Goal: Transaction & Acquisition: Purchase product/service

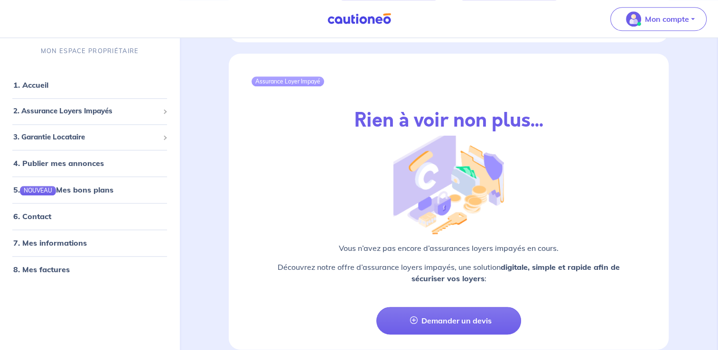
scroll to position [1104, 0]
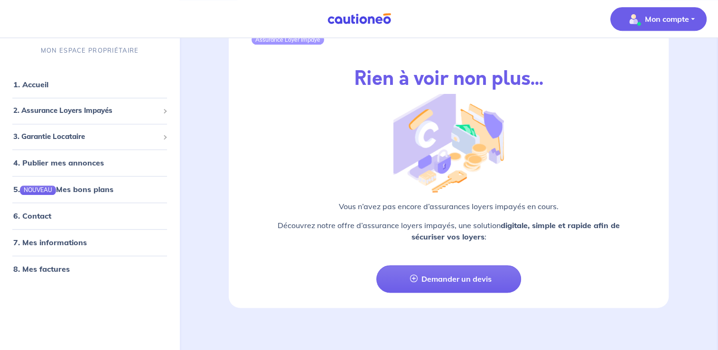
click at [695, 22] on button "Mon compte" at bounding box center [658, 19] width 96 height 24
click at [654, 58] on link "Mes informations" at bounding box center [649, 58] width 76 height 15
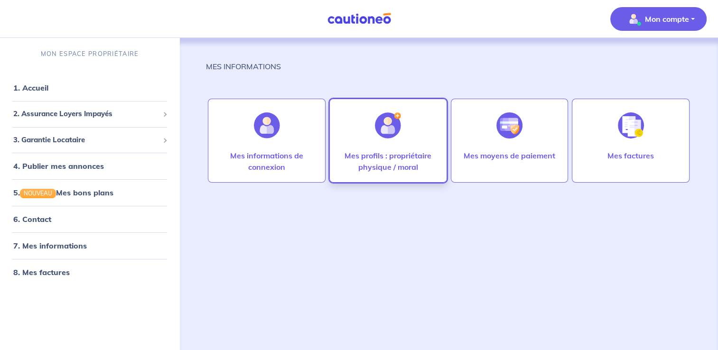
click at [386, 151] on p "Mes profils : propriétaire physique / moral" at bounding box center [388, 161] width 98 height 23
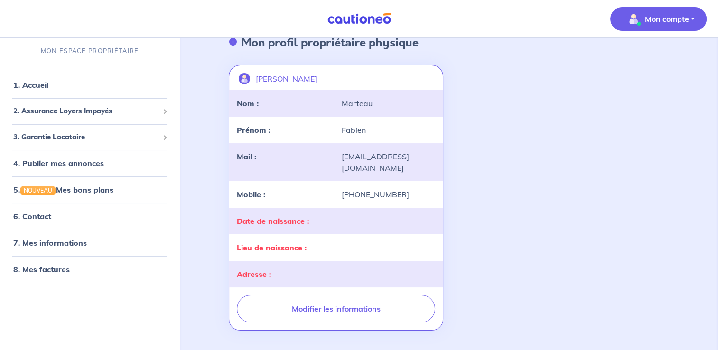
scroll to position [57, 0]
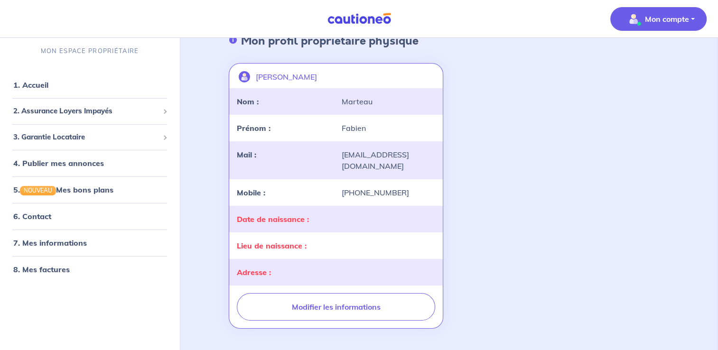
click at [339, 213] on div at bounding box center [388, 218] width 105 height 11
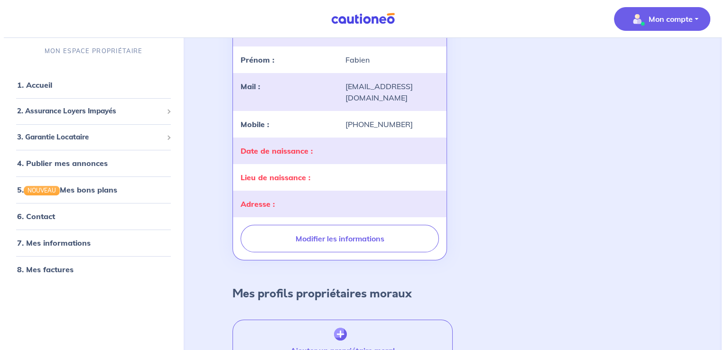
scroll to position [132, 0]
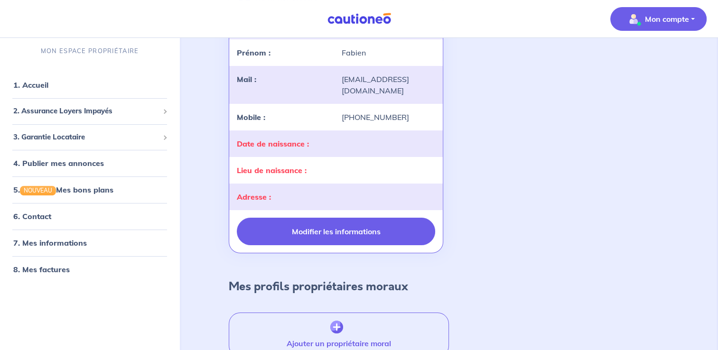
click at [333, 218] on button "Modifier les informations" at bounding box center [336, 232] width 198 height 28
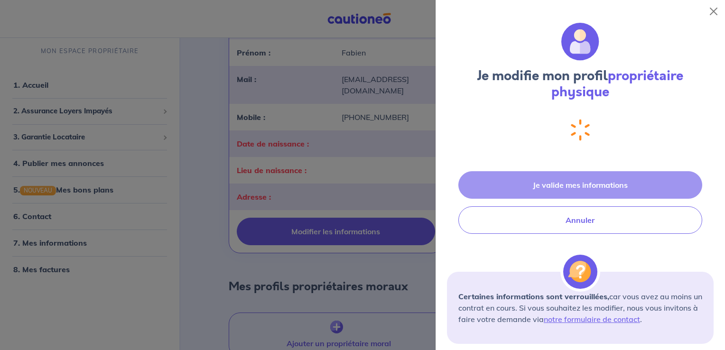
select select "FR"
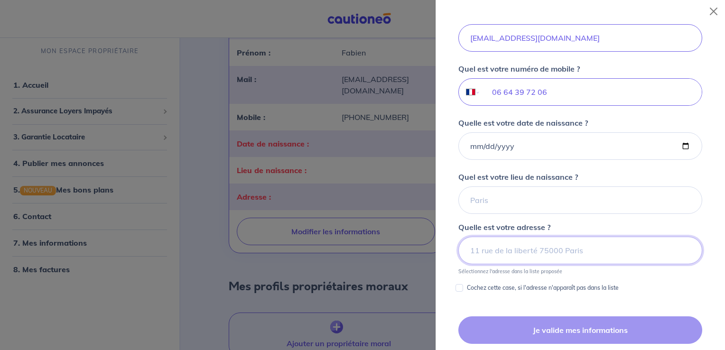
scroll to position [287, 0]
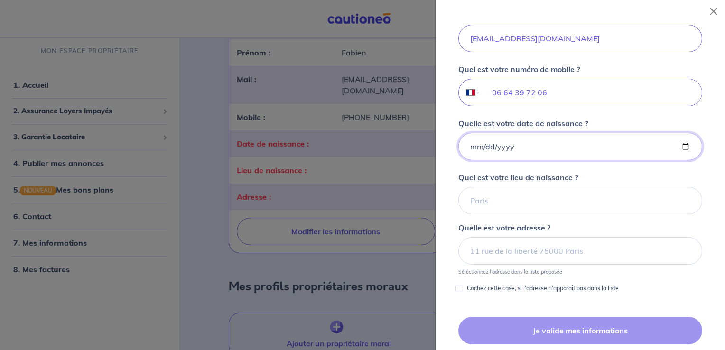
click at [519, 145] on input "Quelle est votre date de naissance ?" at bounding box center [580, 147] width 244 height 28
type input "1979-12-08"
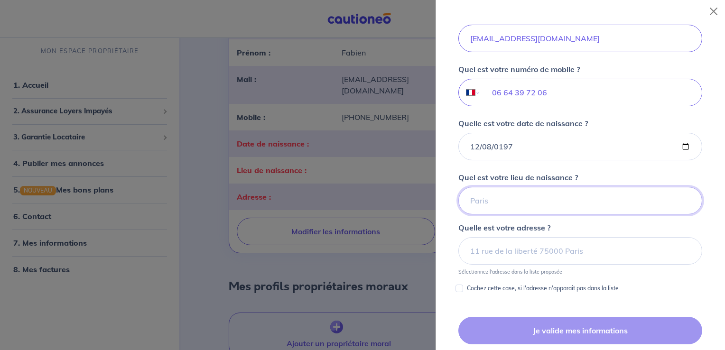
click at [530, 206] on input "Quel est votre lieu de naissance ?" at bounding box center [580, 201] width 244 height 28
type input "l"
type input "Lavaur"
click at [526, 253] on input at bounding box center [580, 251] width 244 height 28
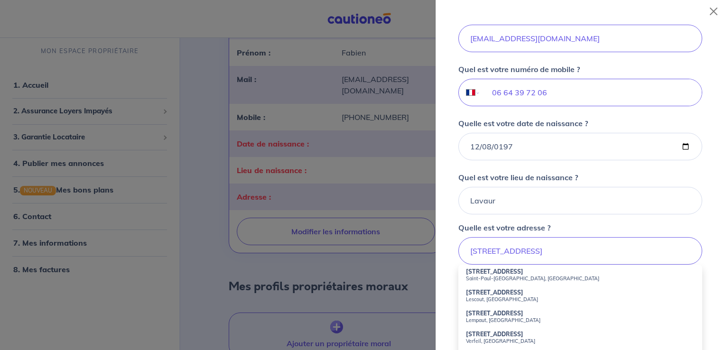
click at [509, 277] on small "Saint-Paul-Cap-de-Joux, France" at bounding box center [580, 278] width 229 height 7
type input "4 Avenue de Puylaurens, Saint-Paul-Cap-de-Joux, France"
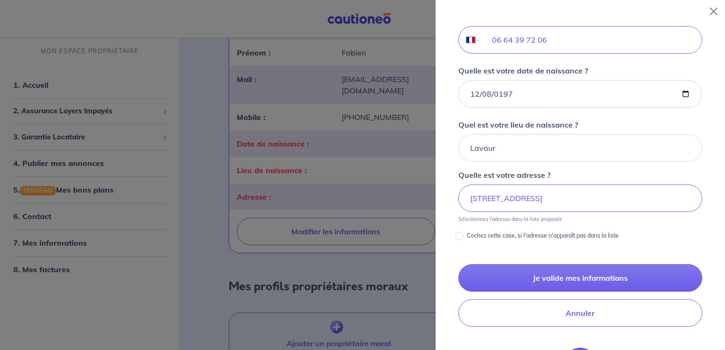
scroll to position [342, 0]
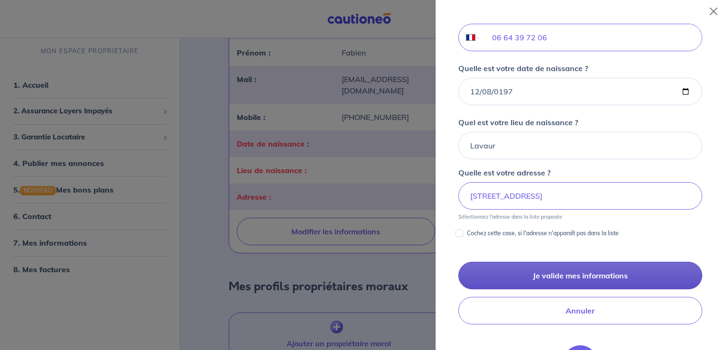
click at [537, 274] on button "Je valide mes informations" at bounding box center [580, 276] width 244 height 28
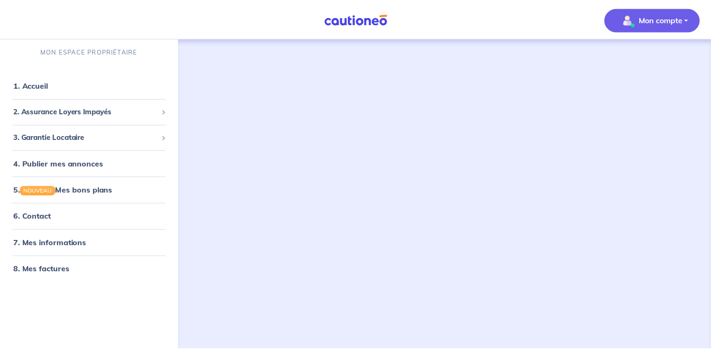
scroll to position [3, 0]
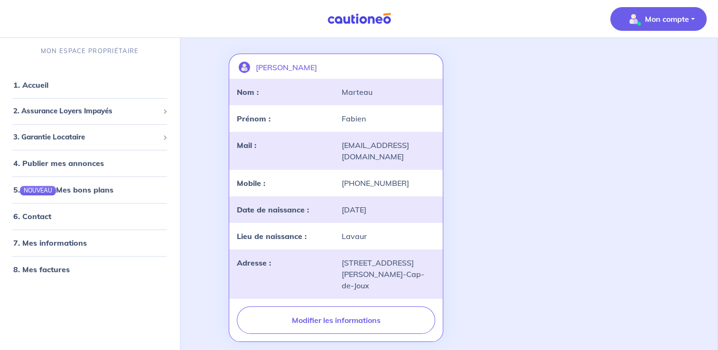
scroll to position [66, 0]
click at [69, 110] on span "2. Assurance Loyers Impayés" at bounding box center [86, 111] width 146 height 11
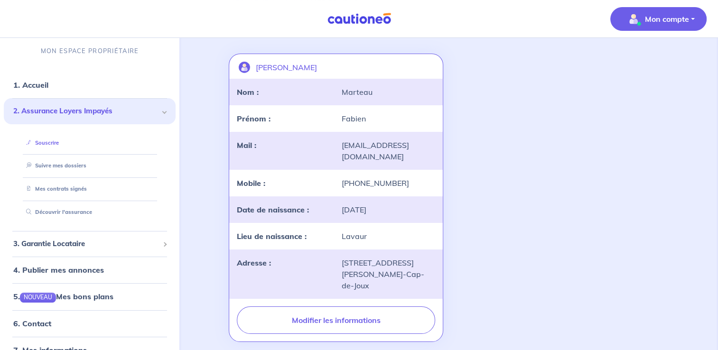
click at [50, 142] on link "Souscrire" at bounding box center [40, 142] width 37 height 7
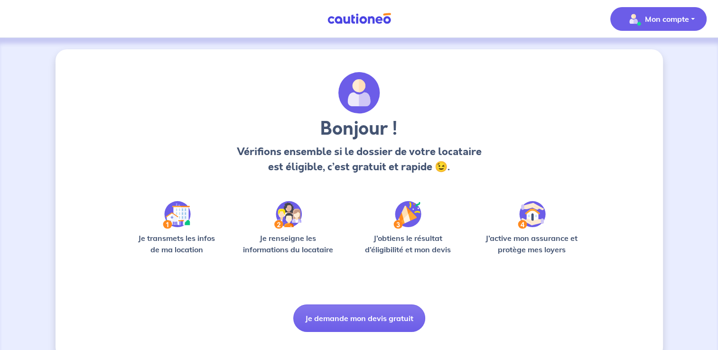
click at [658, 19] on p "Mon compte" at bounding box center [667, 18] width 44 height 11
click at [629, 61] on link "Mes informations" at bounding box center [649, 58] width 76 height 15
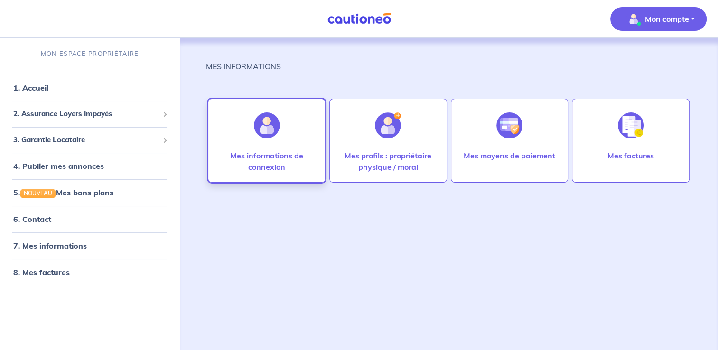
click at [276, 147] on div at bounding box center [266, 125] width 41 height 49
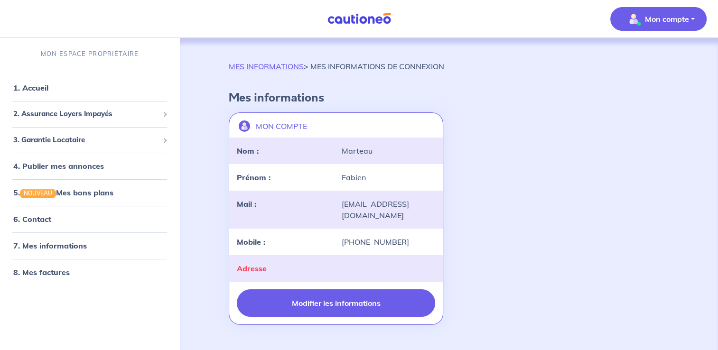
click at [345, 289] on button "Modifier les informations" at bounding box center [336, 303] width 198 height 28
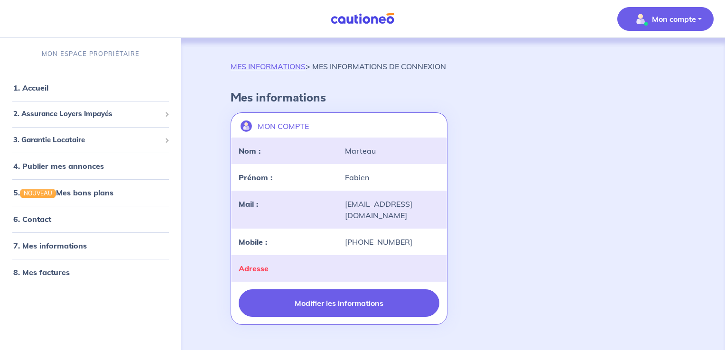
select select "FR"
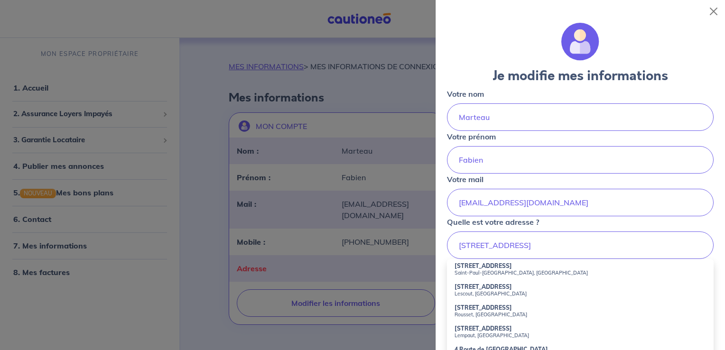
click at [481, 264] on strong "4 Avenue de Puylaurens" at bounding box center [482, 265] width 57 height 7
type input "4 Avenue de Puylaurens, Saint-Paul-Cap-de-Joux, France"
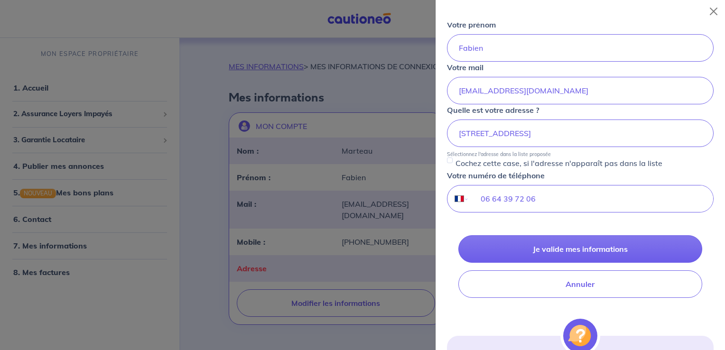
scroll to position [113, 0]
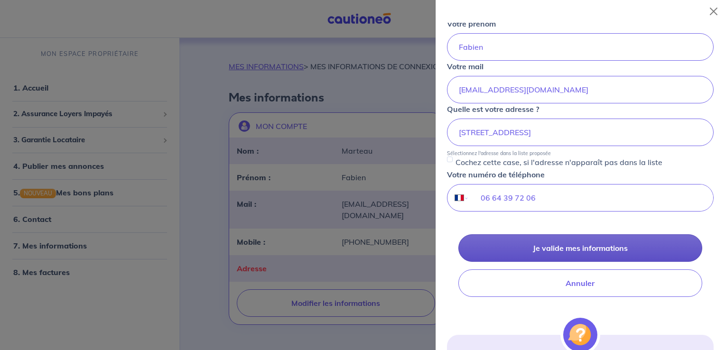
click at [566, 251] on button "Je valide mes informations" at bounding box center [580, 248] width 244 height 28
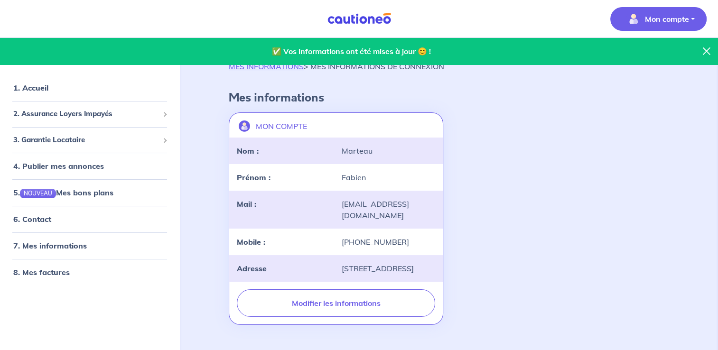
scroll to position [35, 0]
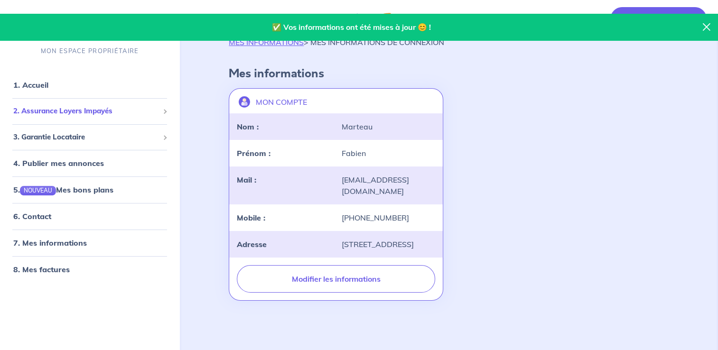
click at [92, 109] on span "2. Assurance Loyers Impayés" at bounding box center [86, 111] width 146 height 11
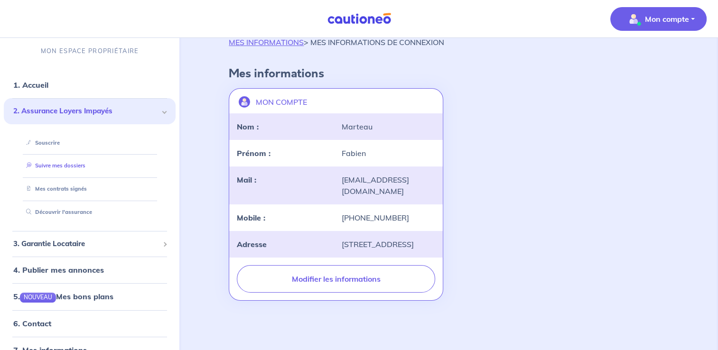
click at [42, 162] on link "Suivre mes dossiers" at bounding box center [53, 165] width 63 height 7
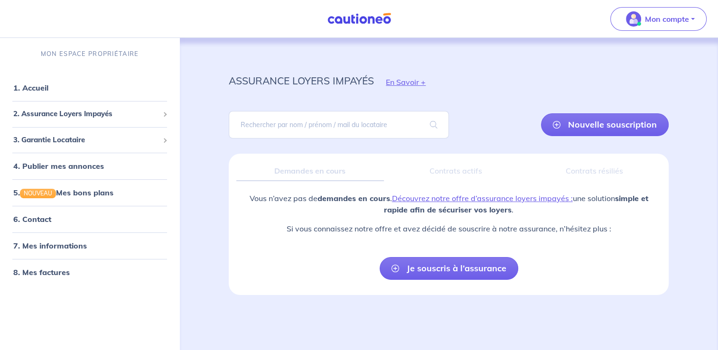
scroll to position [3, 0]
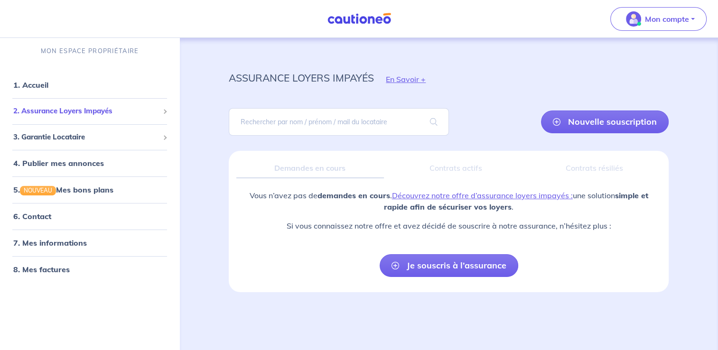
click at [83, 111] on span "2. Assurance Loyers Impayés" at bounding box center [86, 111] width 146 height 11
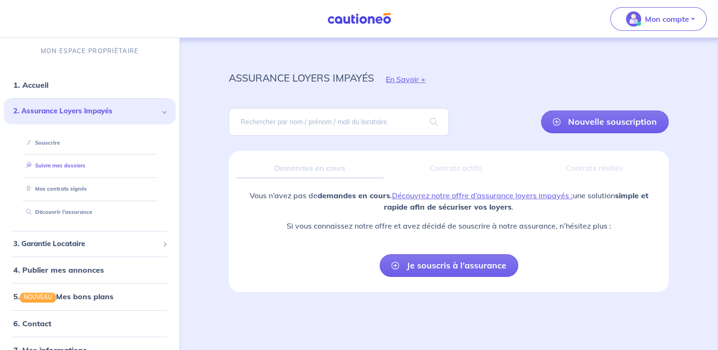
click at [79, 164] on link "Suivre mes dossiers" at bounding box center [53, 165] width 63 height 7
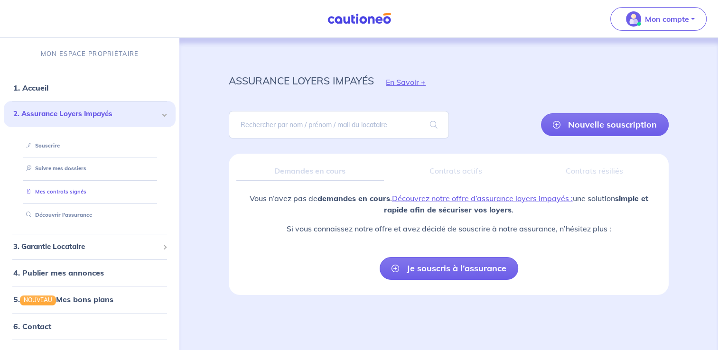
click at [74, 188] on link "Mes contrats signés" at bounding box center [54, 191] width 64 height 7
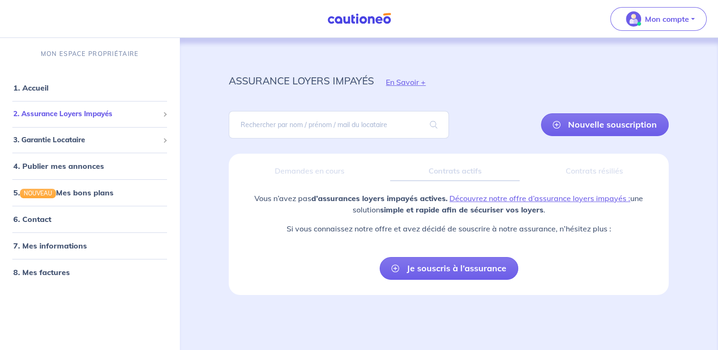
click at [102, 107] on div "2. Assurance Loyers Impayés" at bounding box center [90, 114] width 172 height 19
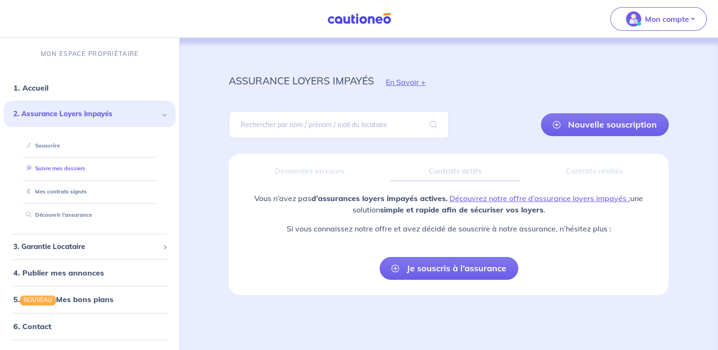
click at [78, 166] on link "Suivre mes dossiers" at bounding box center [53, 168] width 63 height 7
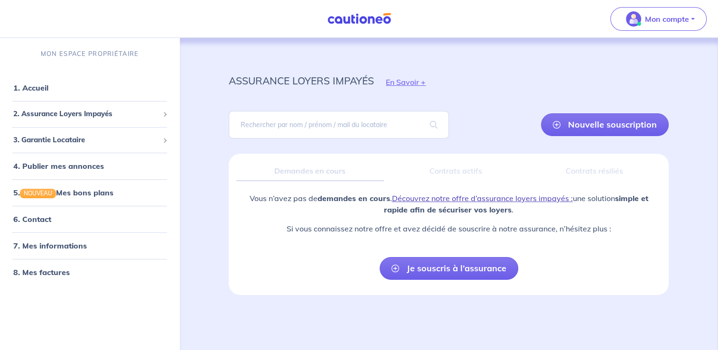
click at [446, 195] on link "Découvrez notre offre d’assurance loyers impayés :" at bounding box center [482, 198] width 181 height 9
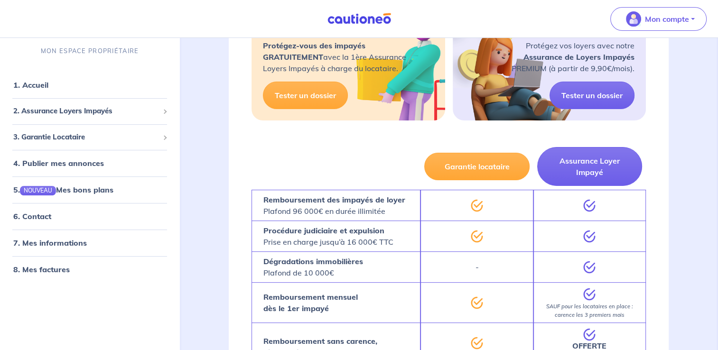
scroll to position [240, 0]
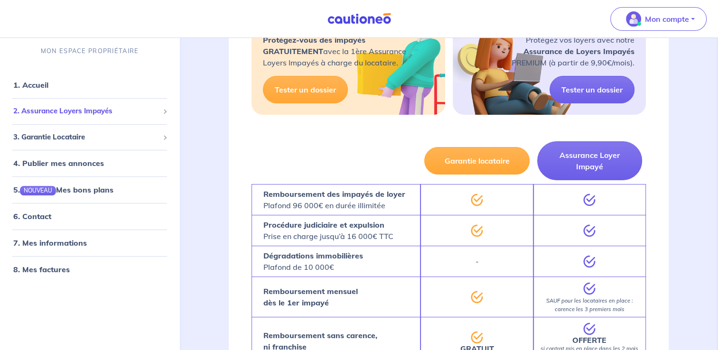
click at [136, 112] on span "2. Assurance Loyers Impayés" at bounding box center [86, 111] width 146 height 11
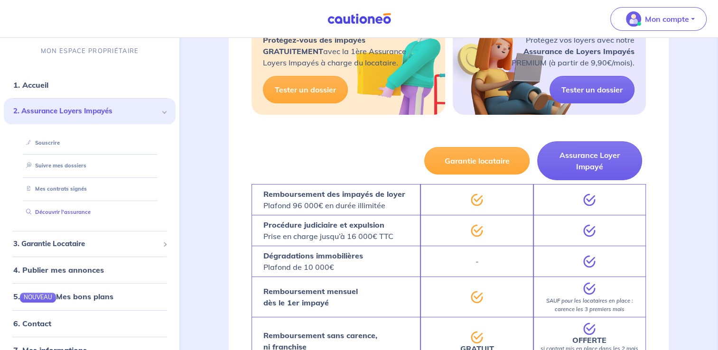
click at [61, 213] on link "Découvrir l'assurance" at bounding box center [56, 212] width 68 height 7
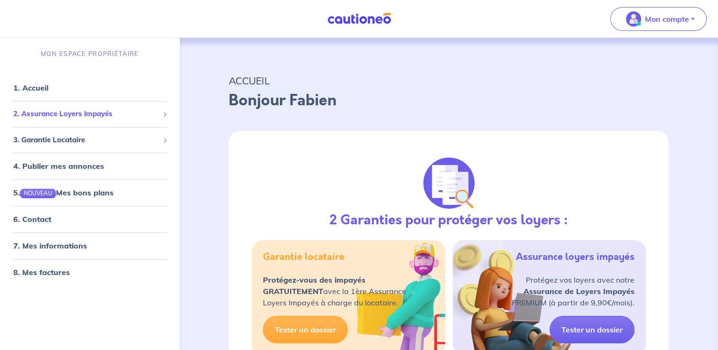
click at [126, 114] on span "2. Assurance Loyers Impayés" at bounding box center [86, 114] width 146 height 11
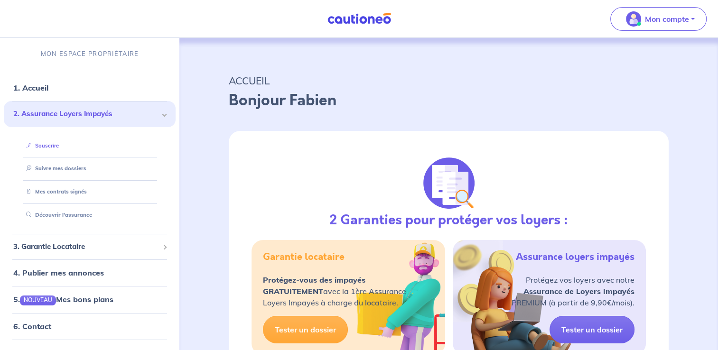
click at [53, 142] on link "Souscrire" at bounding box center [40, 145] width 37 height 7
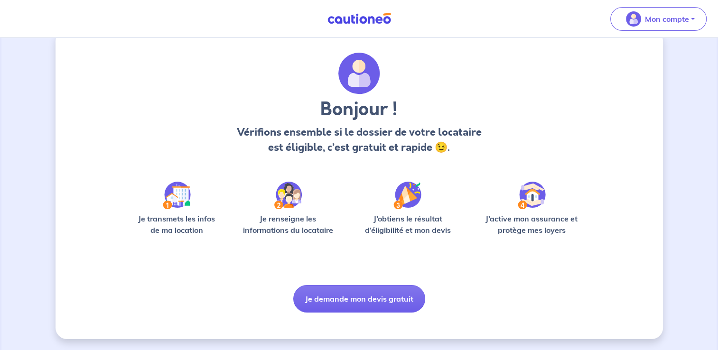
scroll to position [19, 0]
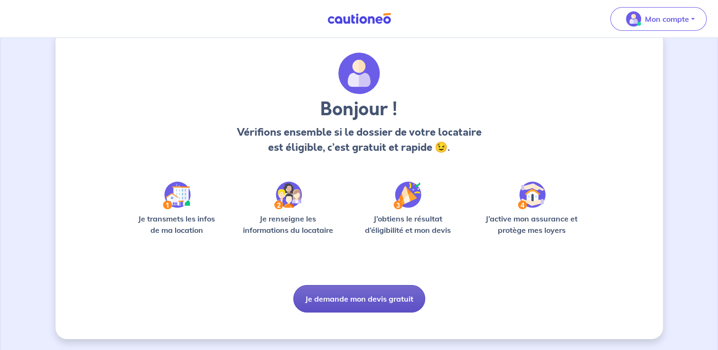
click at [341, 299] on button "Je demande mon devis gratuit" at bounding box center [359, 299] width 132 height 28
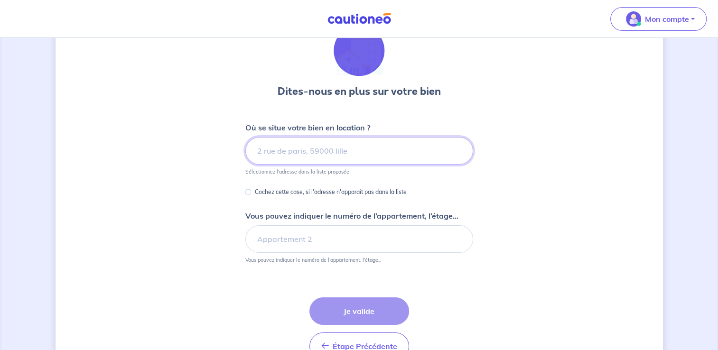
scroll to position [49, 0]
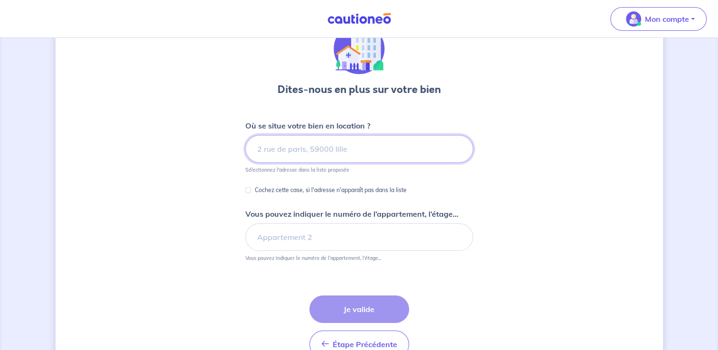
click at [331, 140] on input at bounding box center [359, 149] width 228 height 28
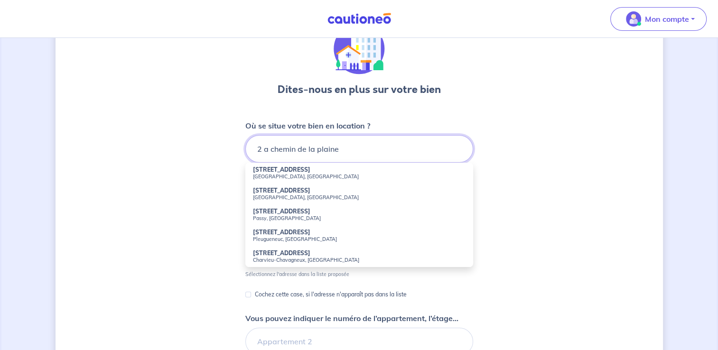
click at [264, 148] on input "2 a chemin de la plaine" at bounding box center [359, 149] width 228 height 28
click at [358, 138] on input "2a chemin de la plaine" at bounding box center [359, 149] width 228 height 28
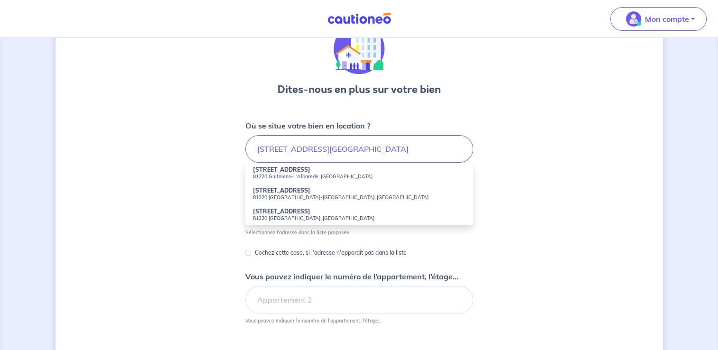
click at [286, 190] on strong "2a Chemin de la Plaine" at bounding box center [281, 190] width 57 height 7
type input "2a Chemin de la Plaine, 81220 Saint-Paul-Cap-de-Joux, France"
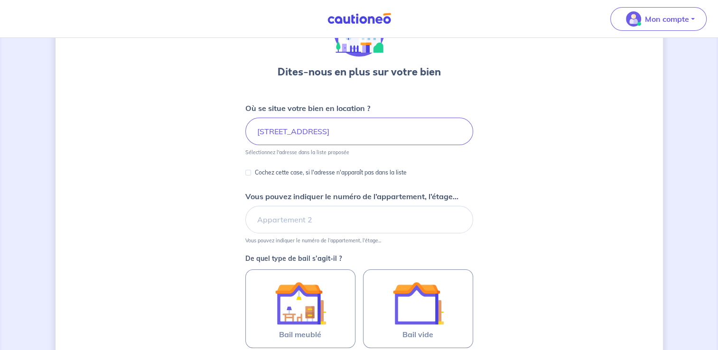
scroll to position [67, 0]
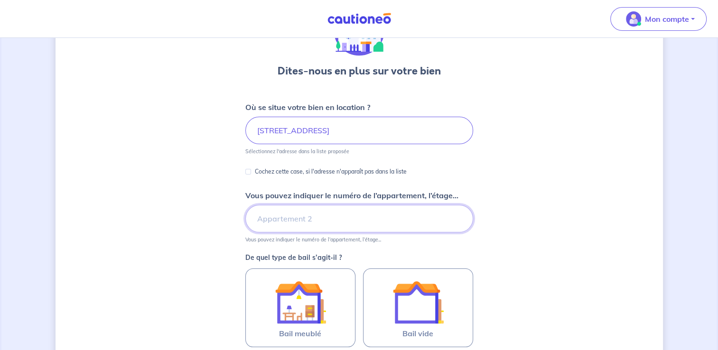
click at [290, 218] on input "Vous pouvez indiquer le numéro de l’appartement, l’étage..." at bounding box center [359, 219] width 228 height 28
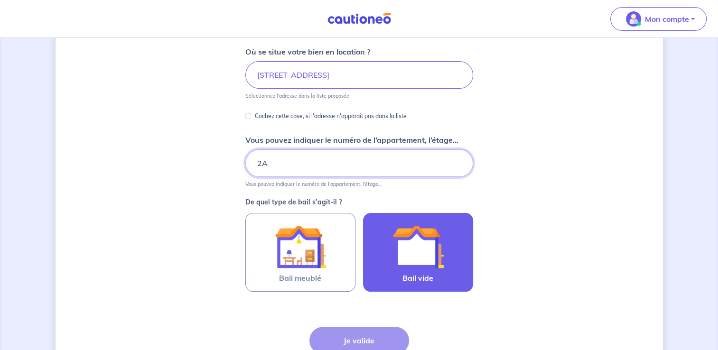
scroll to position [128, 0]
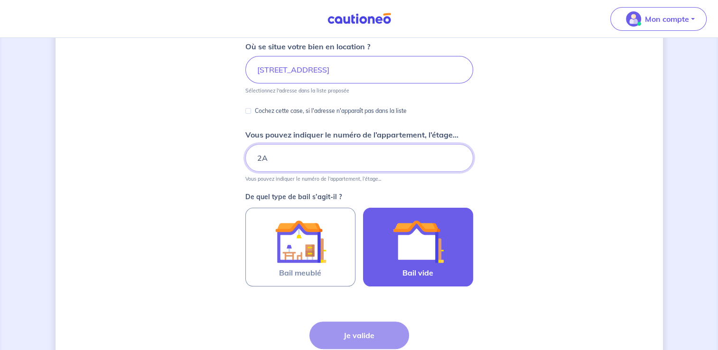
type input "2A"
click at [392, 254] on img at bounding box center [417, 241] width 51 height 51
click at [0, 0] on input "Bail vide" at bounding box center [0, 0] width 0 height 0
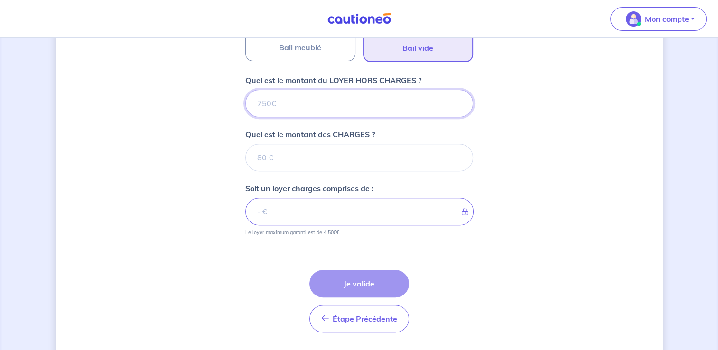
scroll to position [380, 0]
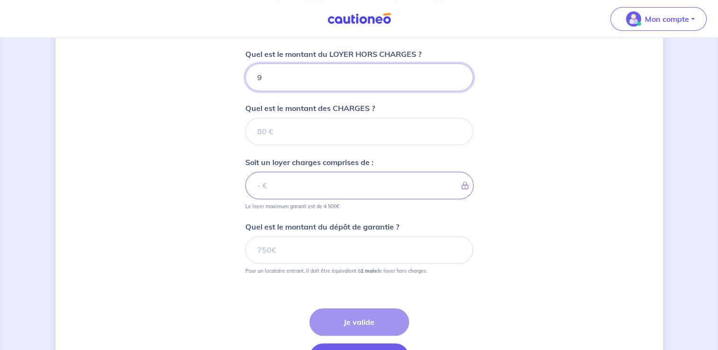
type input "91"
type input "918"
type input "9"
type input "87"
type input "870"
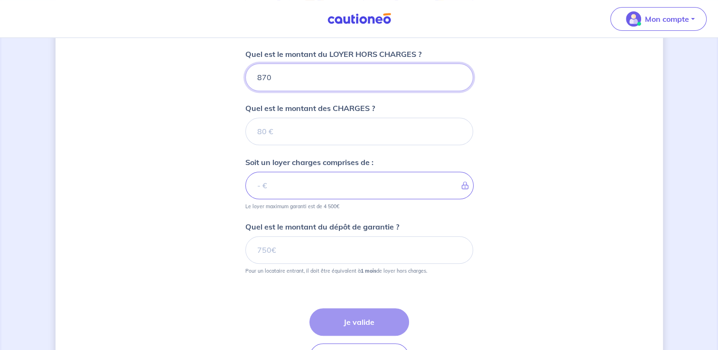
type input "870"
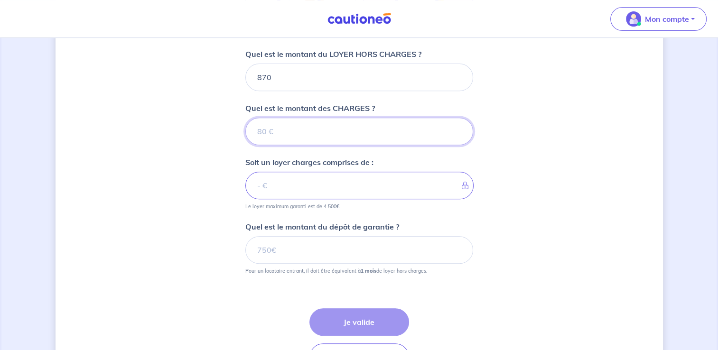
click at [364, 132] on input "Quel est le montant des CHARGES ?" at bounding box center [359, 132] width 228 height 28
type input "48"
type input "918"
type input "48"
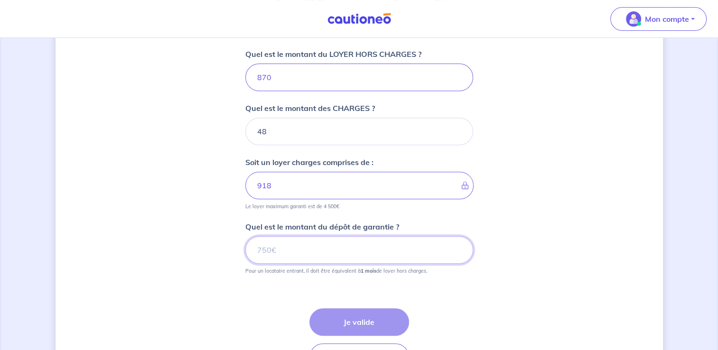
click at [300, 243] on input "Quel est le montant du dépôt de garantie ?" at bounding box center [359, 250] width 228 height 28
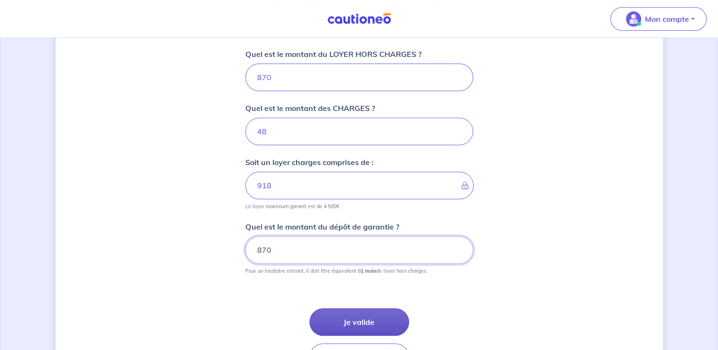
type input "870"
click at [350, 319] on button "Je valide" at bounding box center [359, 322] width 100 height 28
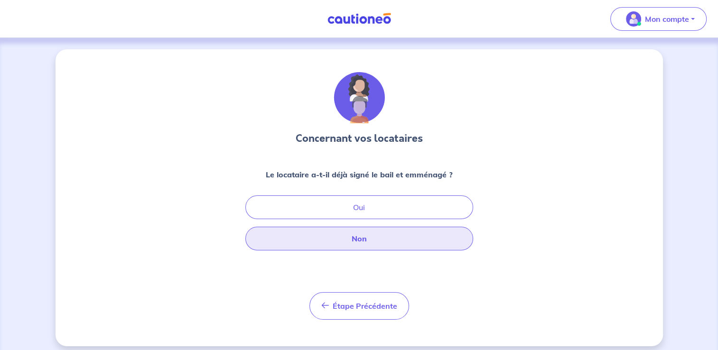
click at [371, 237] on button "Non" at bounding box center [359, 239] width 228 height 24
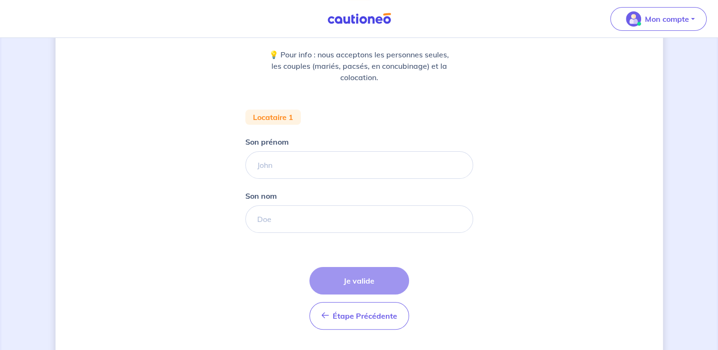
scroll to position [120, 0]
click at [342, 169] on input "Son prénom" at bounding box center [359, 166] width 228 height 28
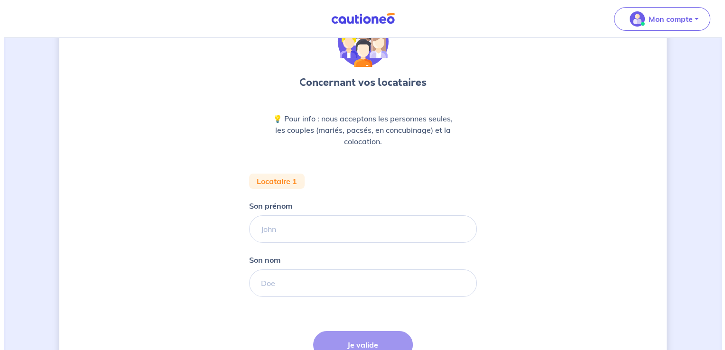
scroll to position [0, 0]
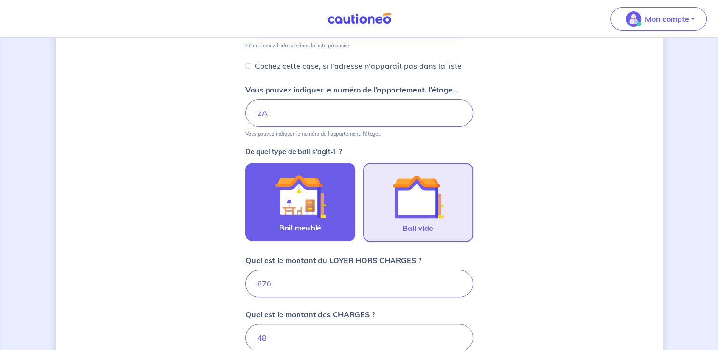
scroll to position [173, 0]
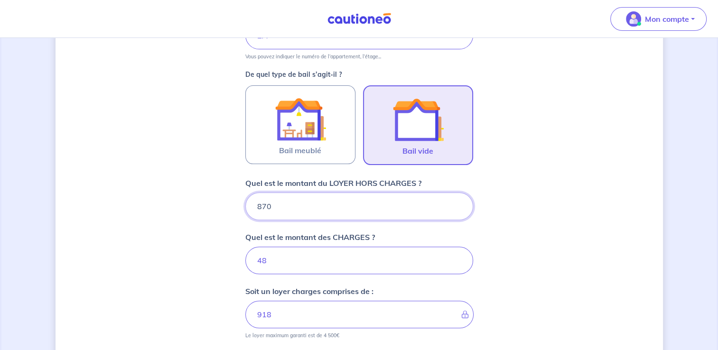
scroll to position [281, 0]
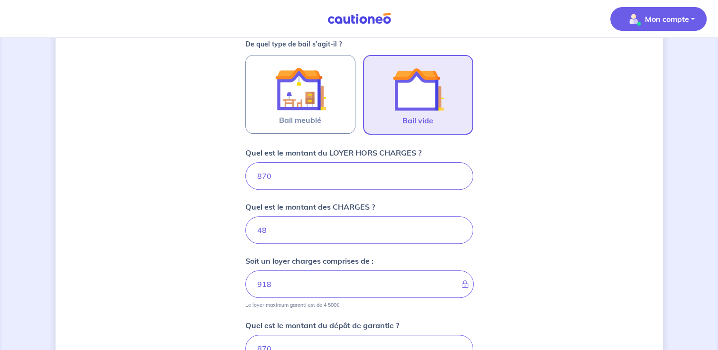
click at [677, 20] on p "Mon compte" at bounding box center [667, 18] width 44 height 11
click at [667, 62] on link "Mes informations" at bounding box center [649, 58] width 76 height 15
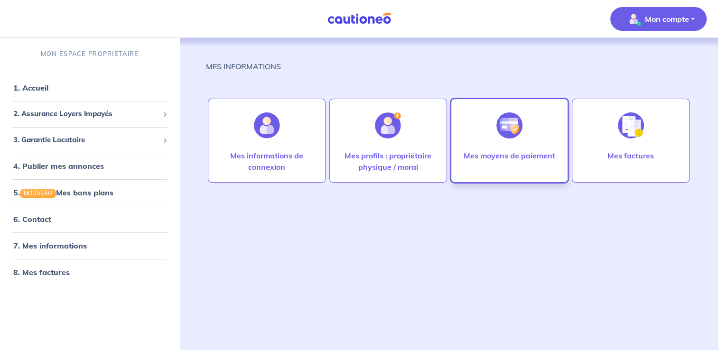
click at [491, 156] on p "Mes moyens de paiement" at bounding box center [509, 155] width 92 height 11
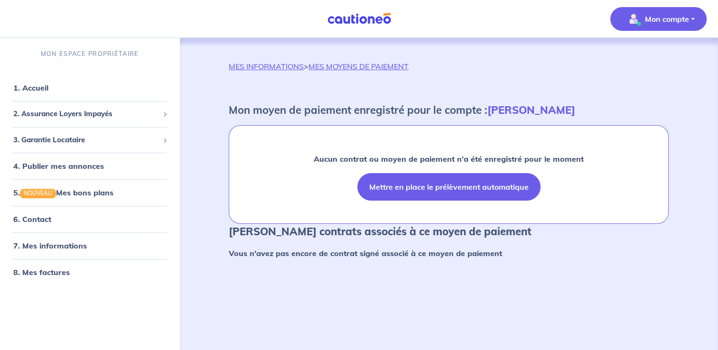
scroll to position [3, 0]
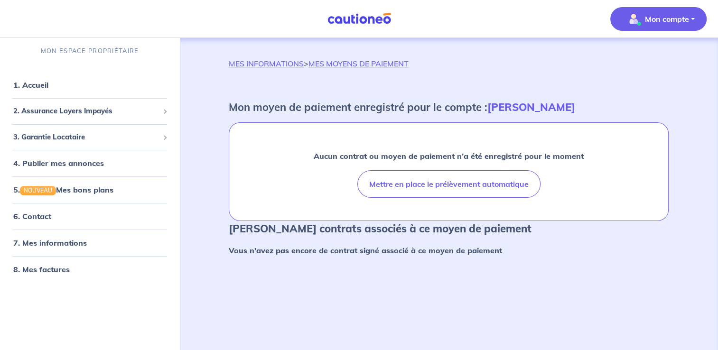
drag, startPoint x: 2, startPoint y: 0, endPoint x: 387, endPoint y: 93, distance: 395.9
click at [387, 93] on div "MES INFORMATIONS > MES MOYENS DE PAIEMENT Mon moyen de paiement enregistré pour…" at bounding box center [448, 161] width 485 height 207
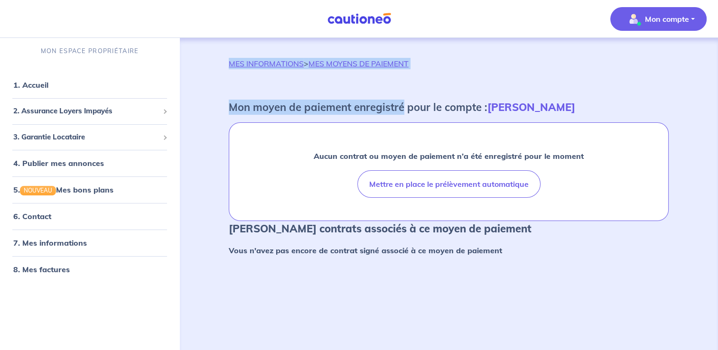
drag, startPoint x: 387, startPoint y: 93, endPoint x: 212, endPoint y: 70, distance: 176.6
click at [212, 70] on div "MES INFORMATIONS > MES MOYENS DE PAIEMENT Mon moyen de paiement enregistré pour…" at bounding box center [448, 161] width 485 height 207
click at [694, 20] on button "Mon compte" at bounding box center [658, 19] width 96 height 24
click at [668, 60] on link "Mes informations" at bounding box center [649, 58] width 76 height 15
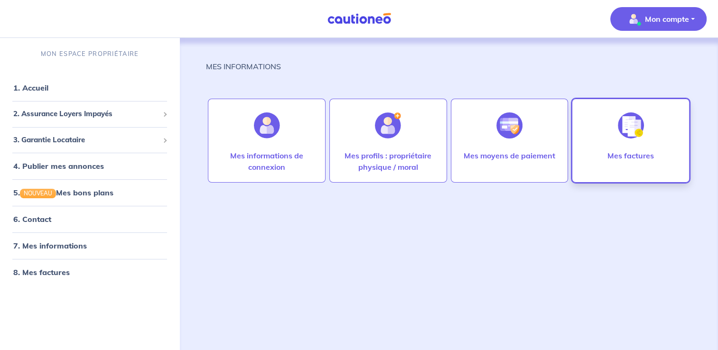
click at [644, 126] on div at bounding box center [630, 125] width 41 height 49
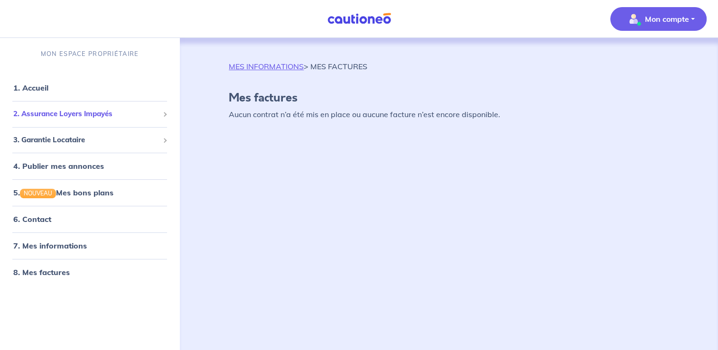
click at [156, 115] on span "2. Assurance Loyers Impayés" at bounding box center [86, 114] width 146 height 11
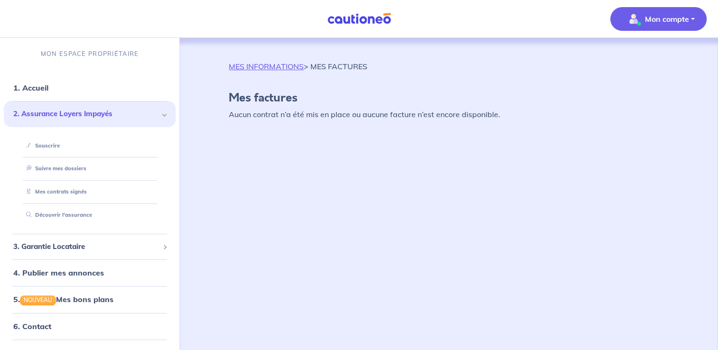
click at [693, 19] on button "Mon compte" at bounding box center [658, 19] width 96 height 24
click at [654, 60] on link "Mes informations" at bounding box center [649, 58] width 76 height 15
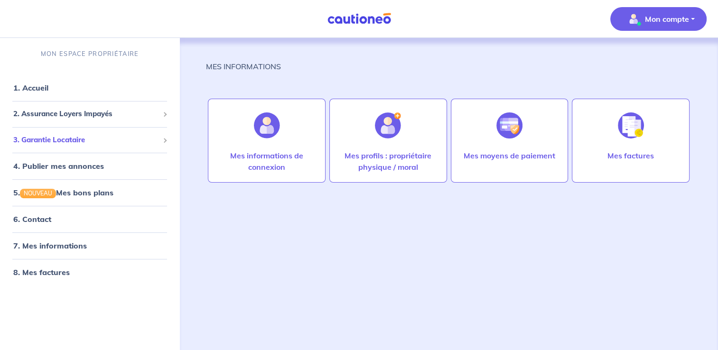
click at [150, 139] on span "3. Garantie Locataire" at bounding box center [86, 140] width 146 height 11
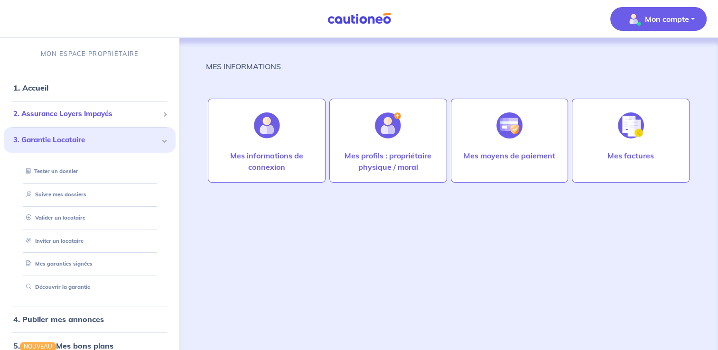
click at [152, 113] on div "2. Assurance Loyers Impayés" at bounding box center [90, 114] width 172 height 19
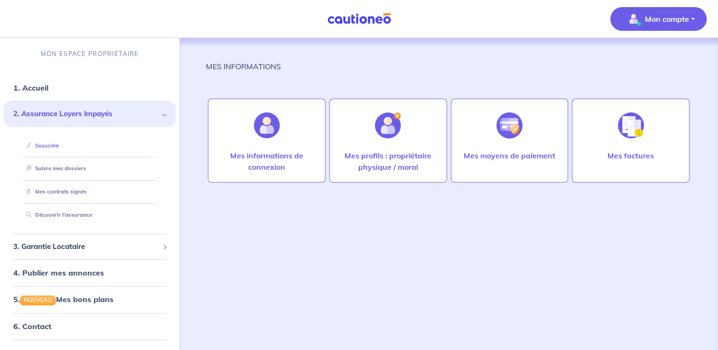
click at [49, 143] on link "Souscrire" at bounding box center [40, 145] width 37 height 7
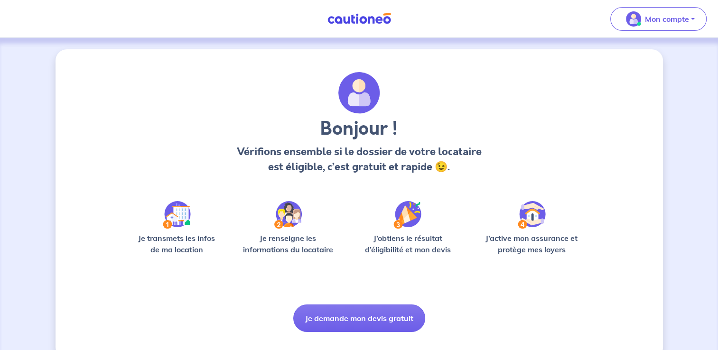
click at [294, 188] on div "Bonjour ! Vérifions ensemble si le dossier de votre locataire est éligible, c’e…" at bounding box center [358, 202] width 455 height 260
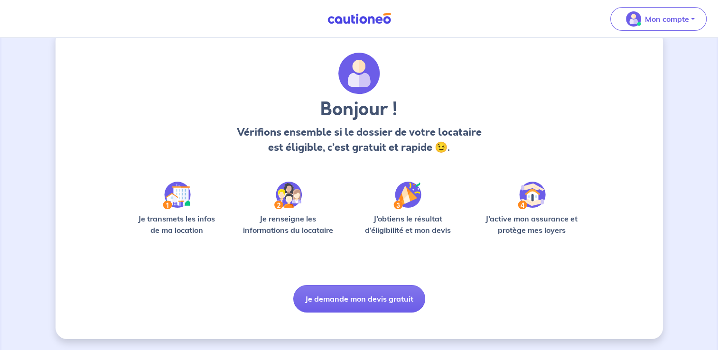
click at [343, 19] on img at bounding box center [359, 19] width 71 height 12
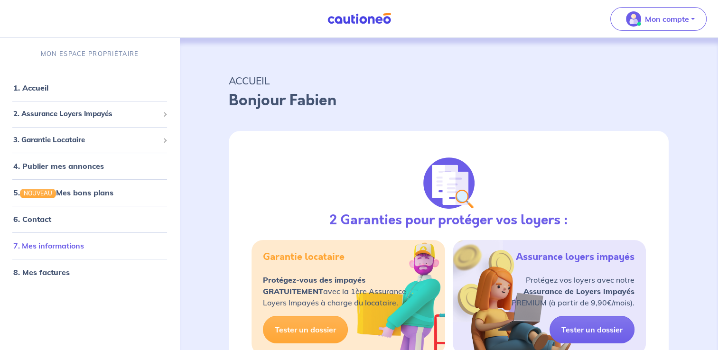
click at [64, 241] on link "7. Mes informations" at bounding box center [48, 245] width 71 height 9
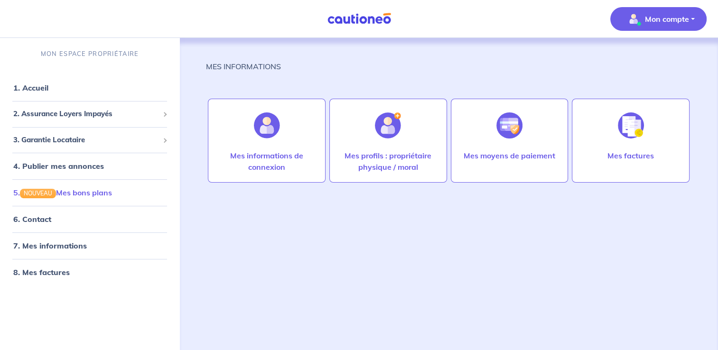
click at [91, 194] on link "5. NOUVEAU Mes bons plans" at bounding box center [62, 192] width 99 height 9
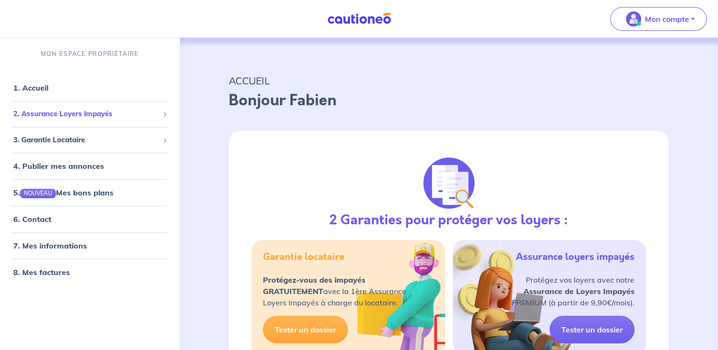
click at [167, 117] on div "2. Assurance Loyers Impayés" at bounding box center [90, 114] width 172 height 19
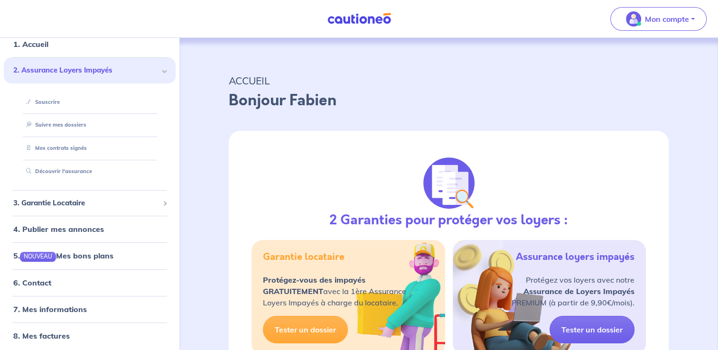
click at [161, 70] on div "2. Assurance Loyers Impayés" at bounding box center [90, 70] width 172 height 26
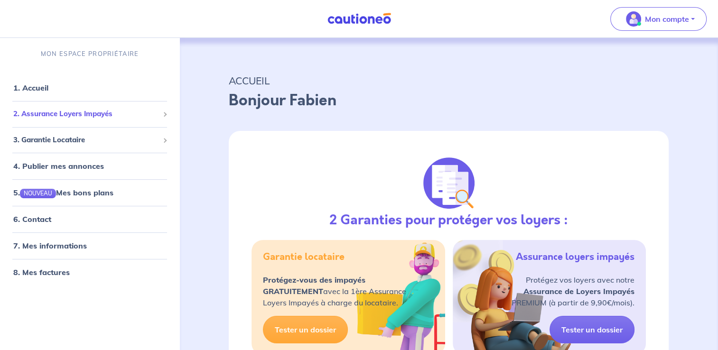
click at [164, 109] on span at bounding box center [164, 114] width 3 height 11
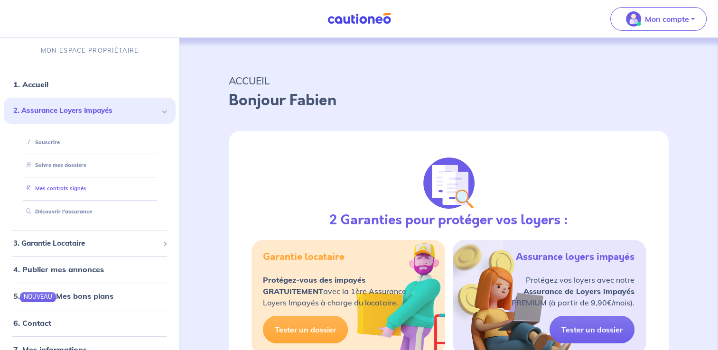
scroll to position [2, 0]
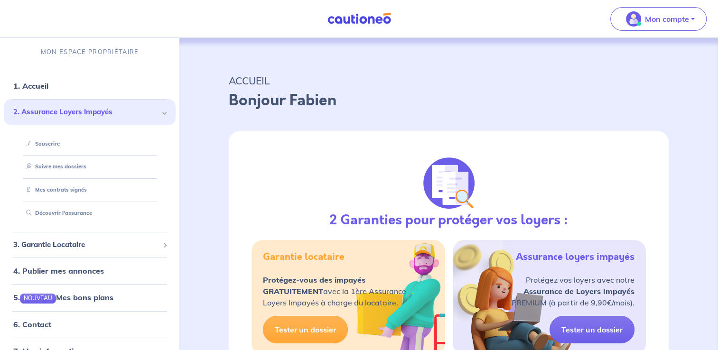
click at [488, 80] on p "ACCUEIL" at bounding box center [449, 80] width 440 height 17
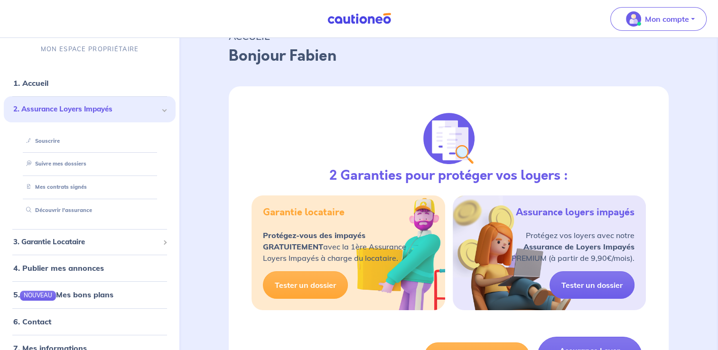
scroll to position [0, 0]
